Goal: Transaction & Acquisition: Purchase product/service

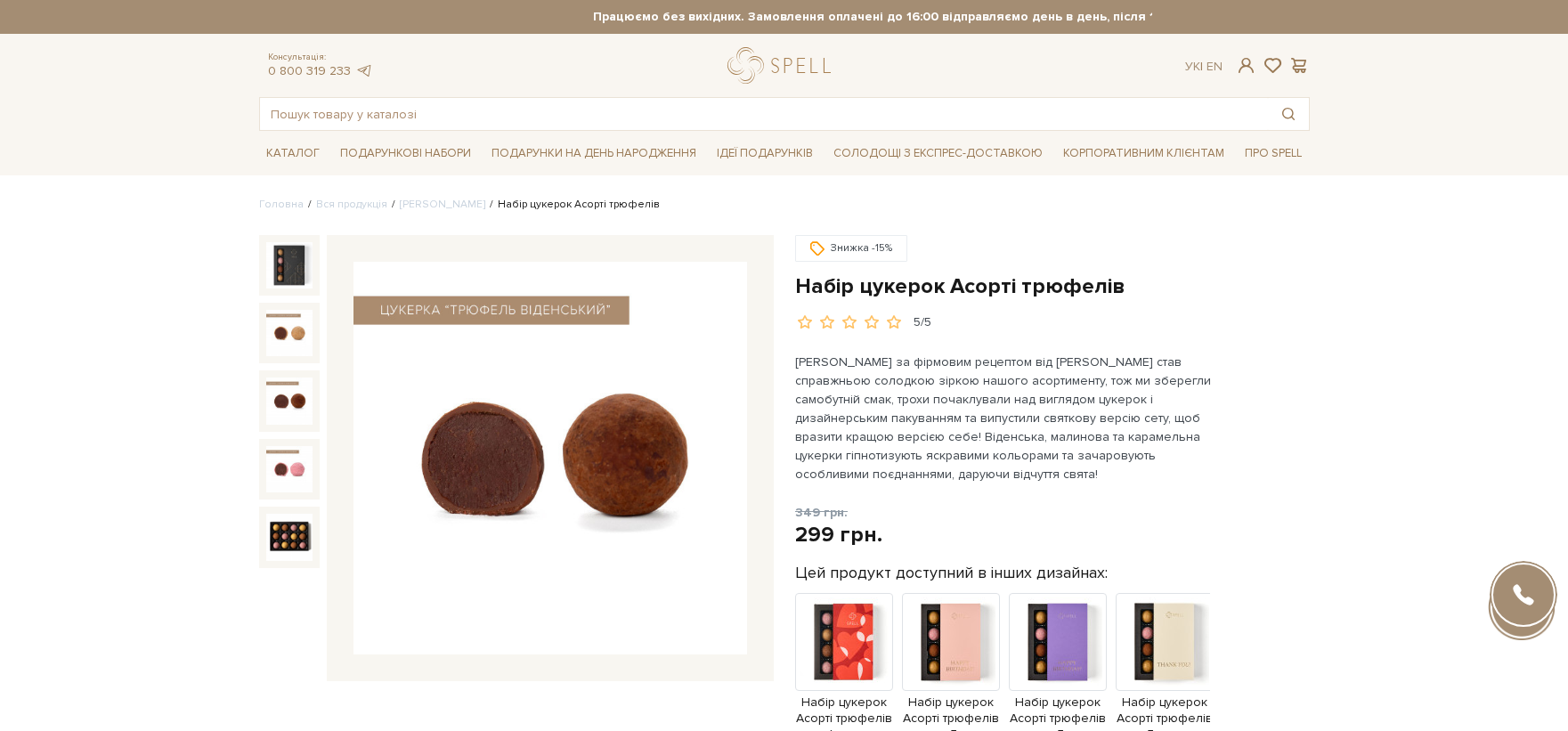
click at [792, 111] on input "text" at bounding box center [763, 114] width 1008 height 32
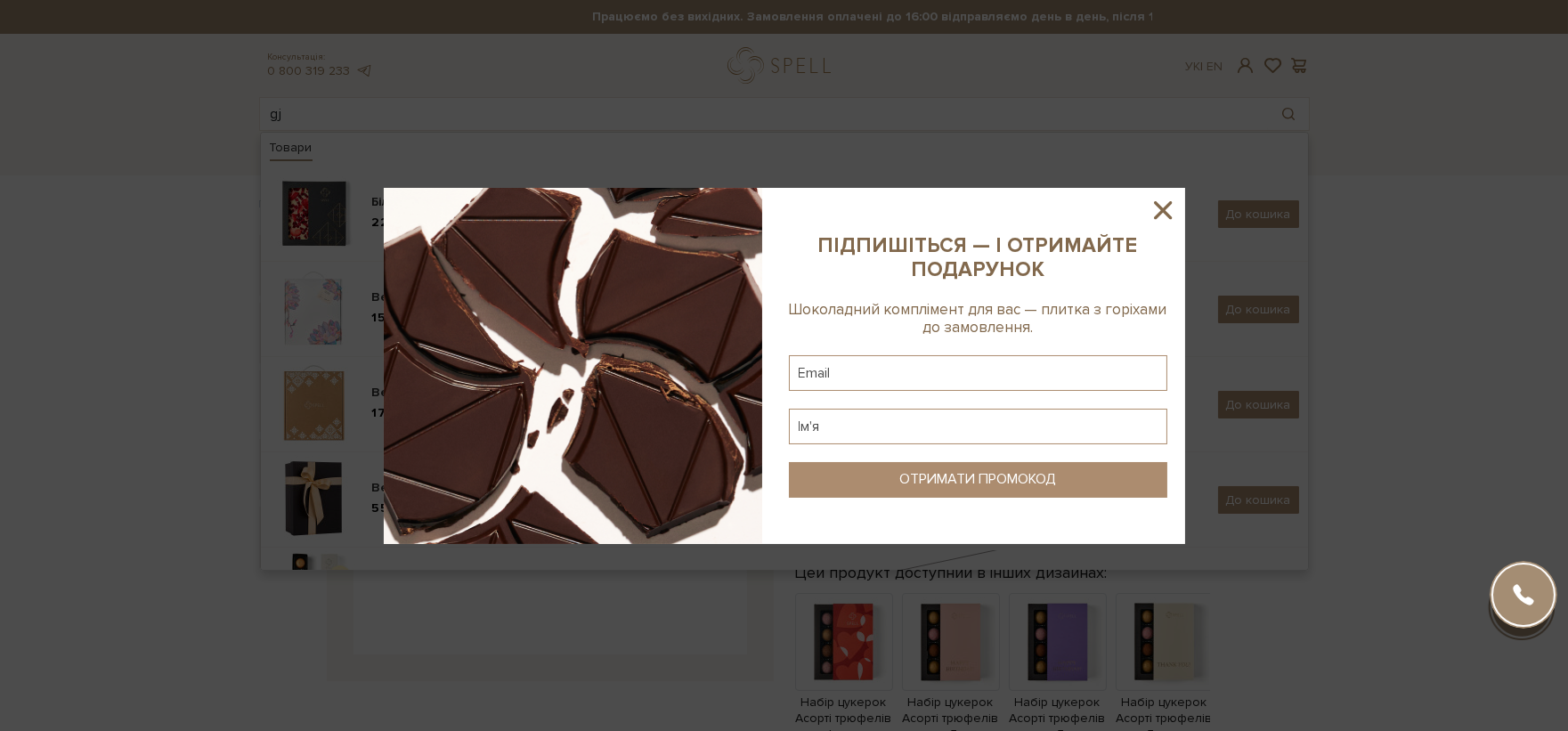
click at [1158, 197] on icon at bounding box center [1162, 210] width 30 height 30
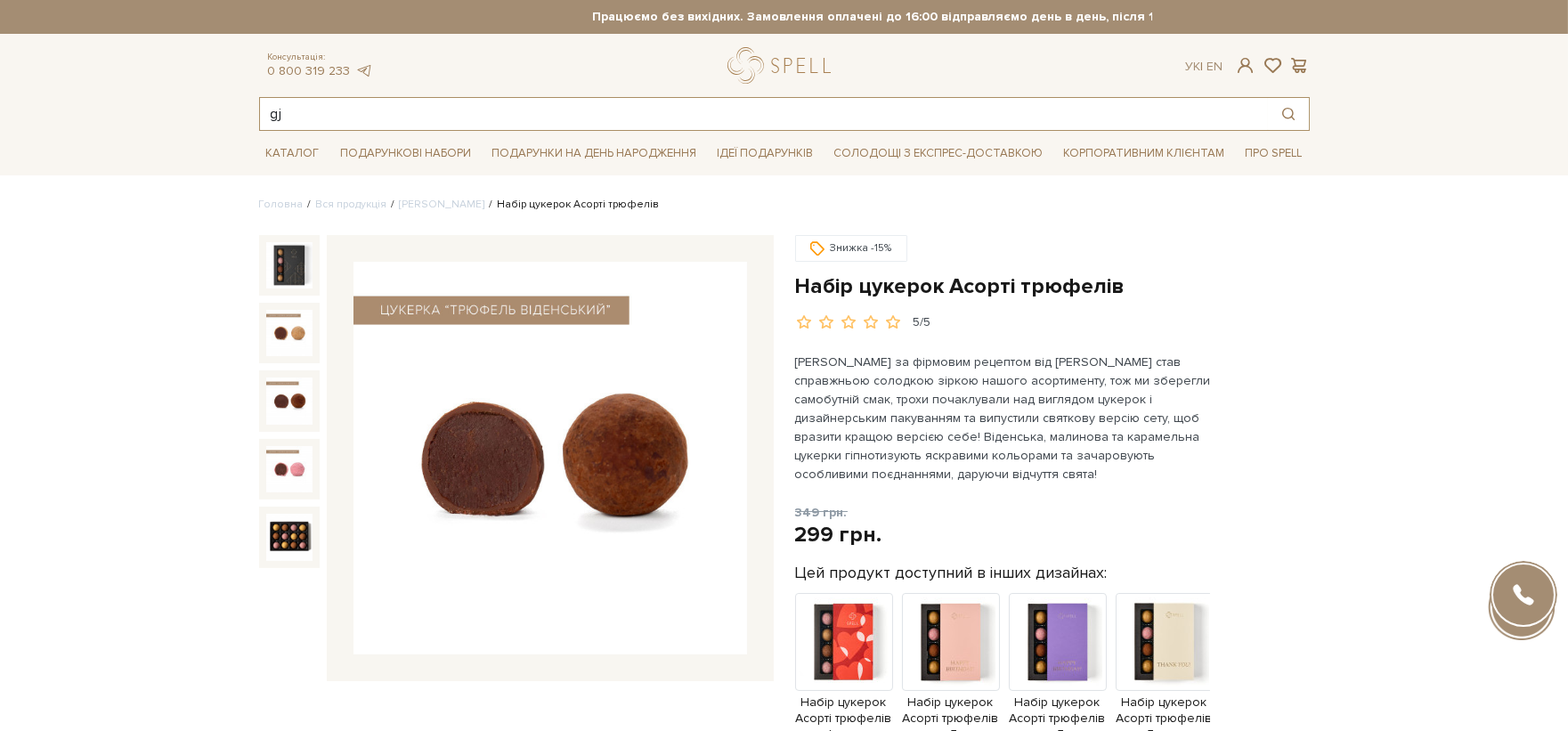
drag, startPoint x: 303, startPoint y: 110, endPoint x: 419, endPoint y: 129, distance: 117.5
click at [266, 110] on input "gj" at bounding box center [763, 114] width 1008 height 32
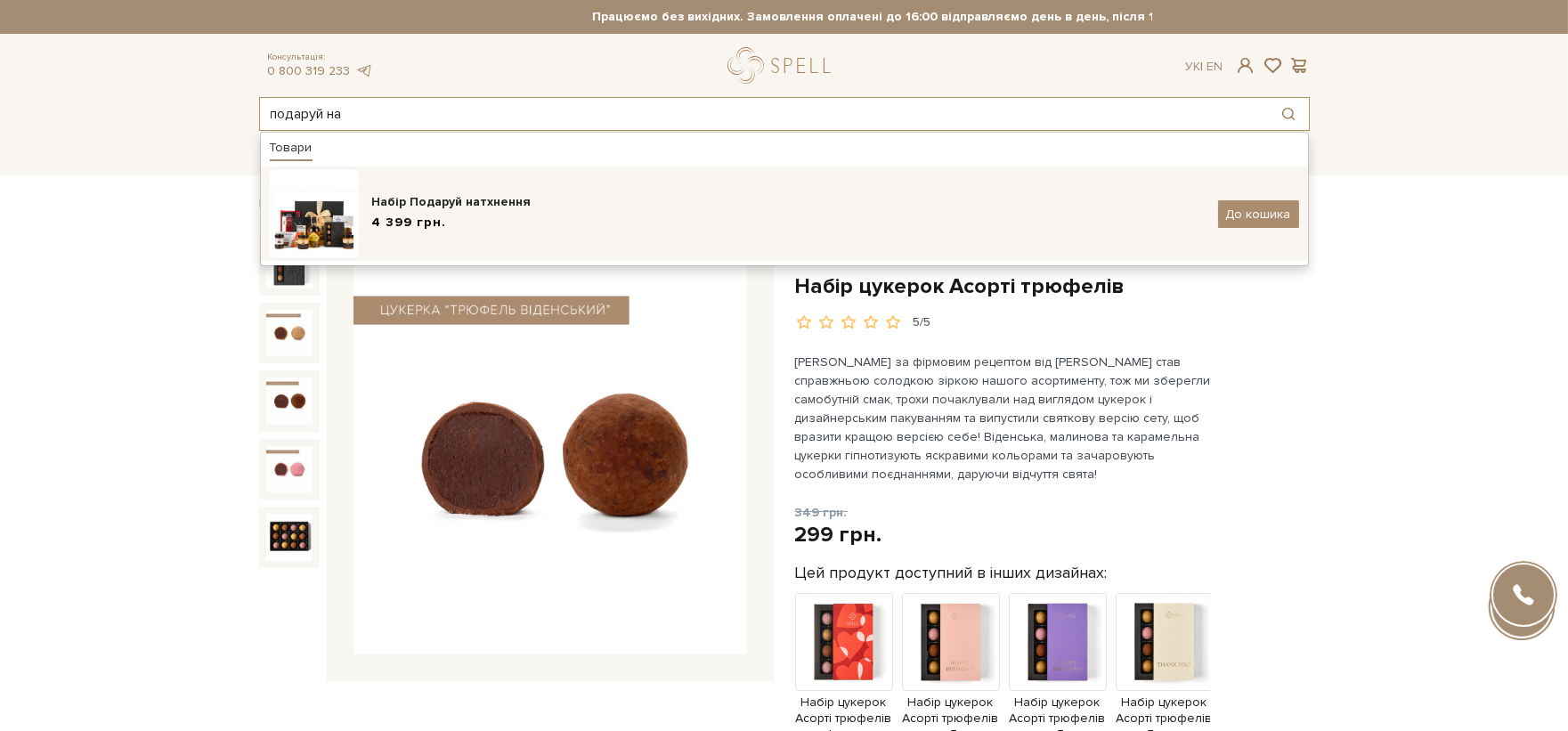
type input "подаруй на"
click at [558, 202] on div "Набір Подаруй натхнення" at bounding box center [788, 201] width 832 height 18
